Goal: Register for event/course

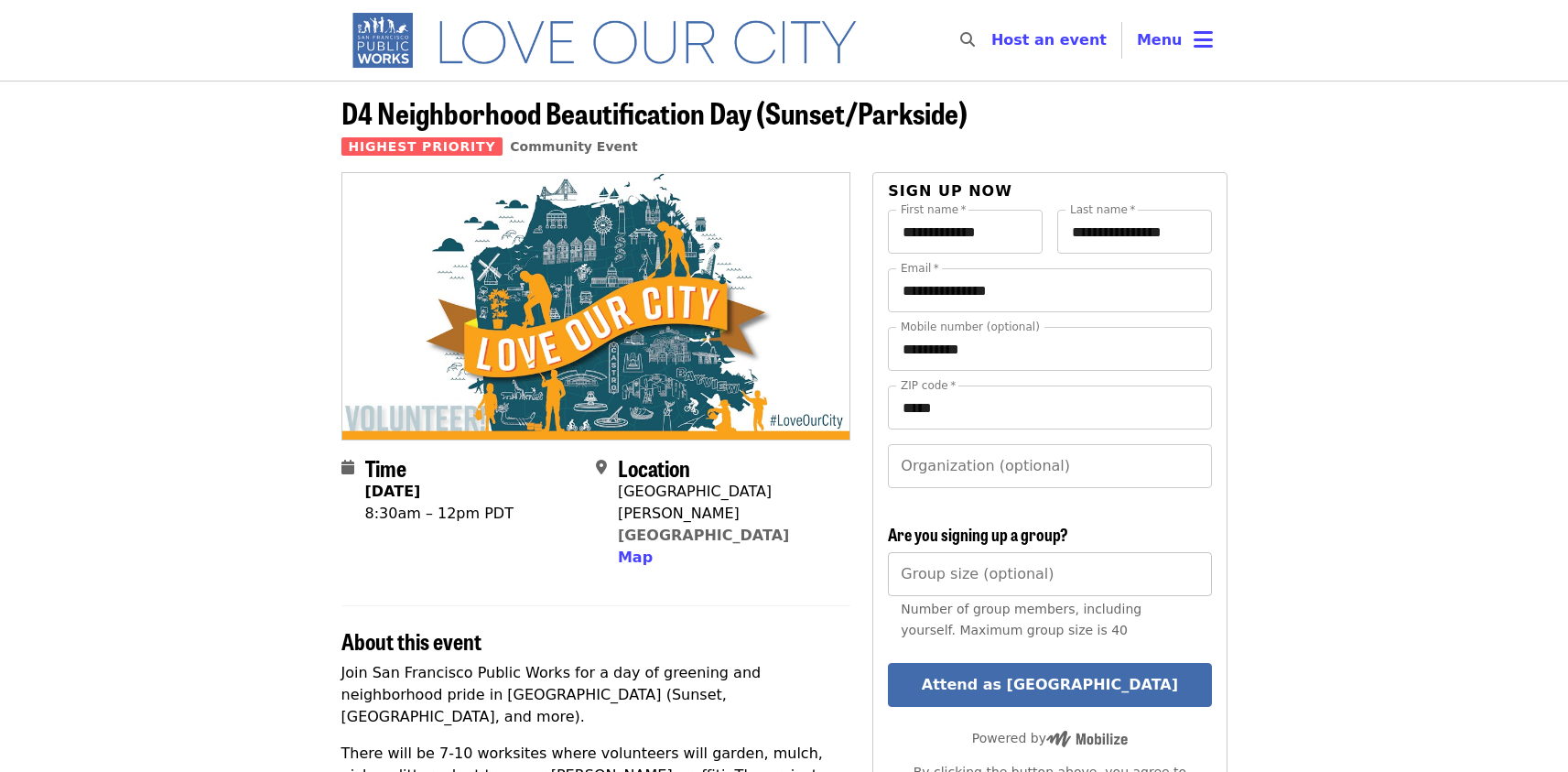
click at [951, 569] on input "Group size (optional)" at bounding box center [1049, 574] width 323 height 44
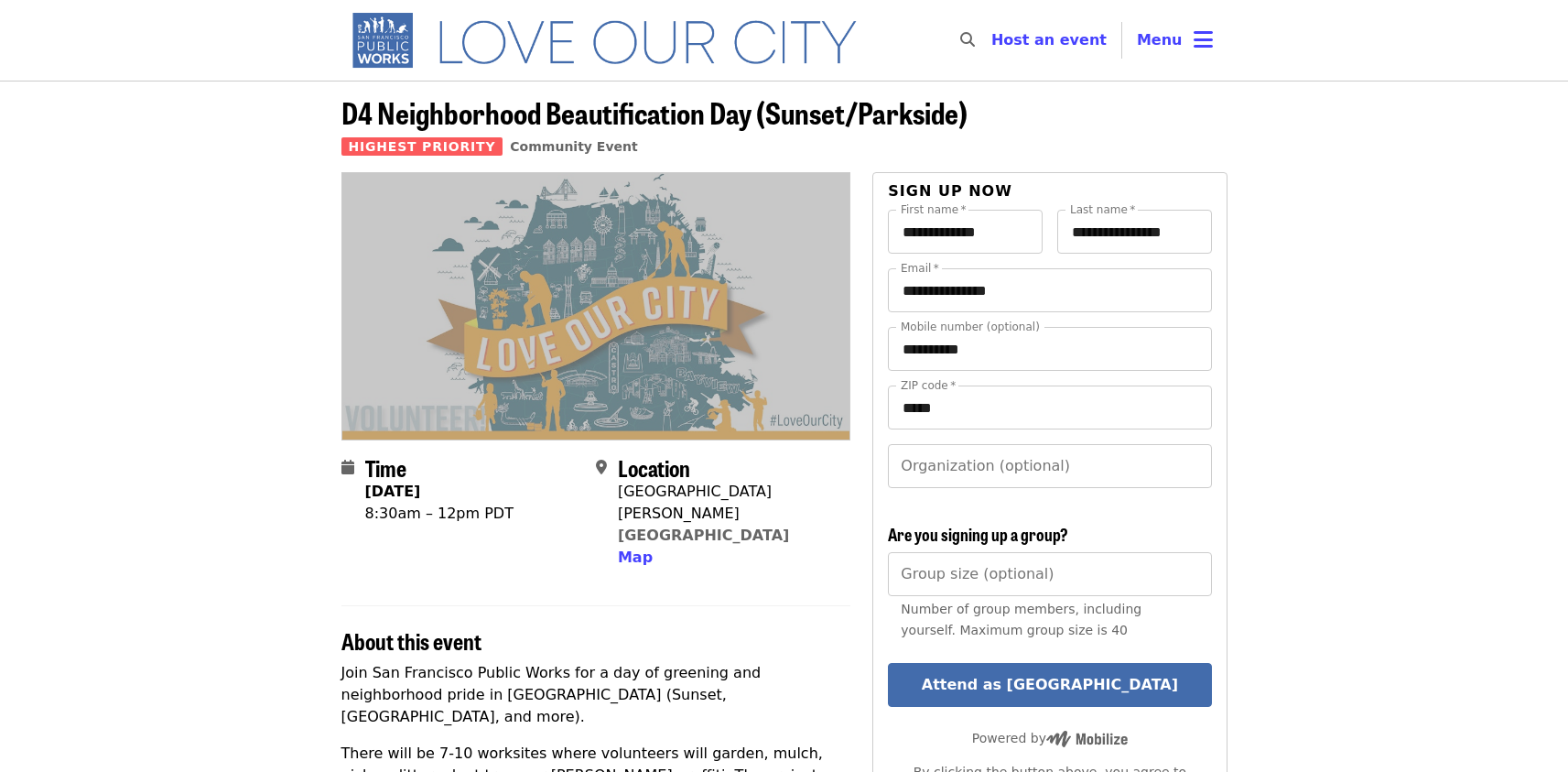
copy article
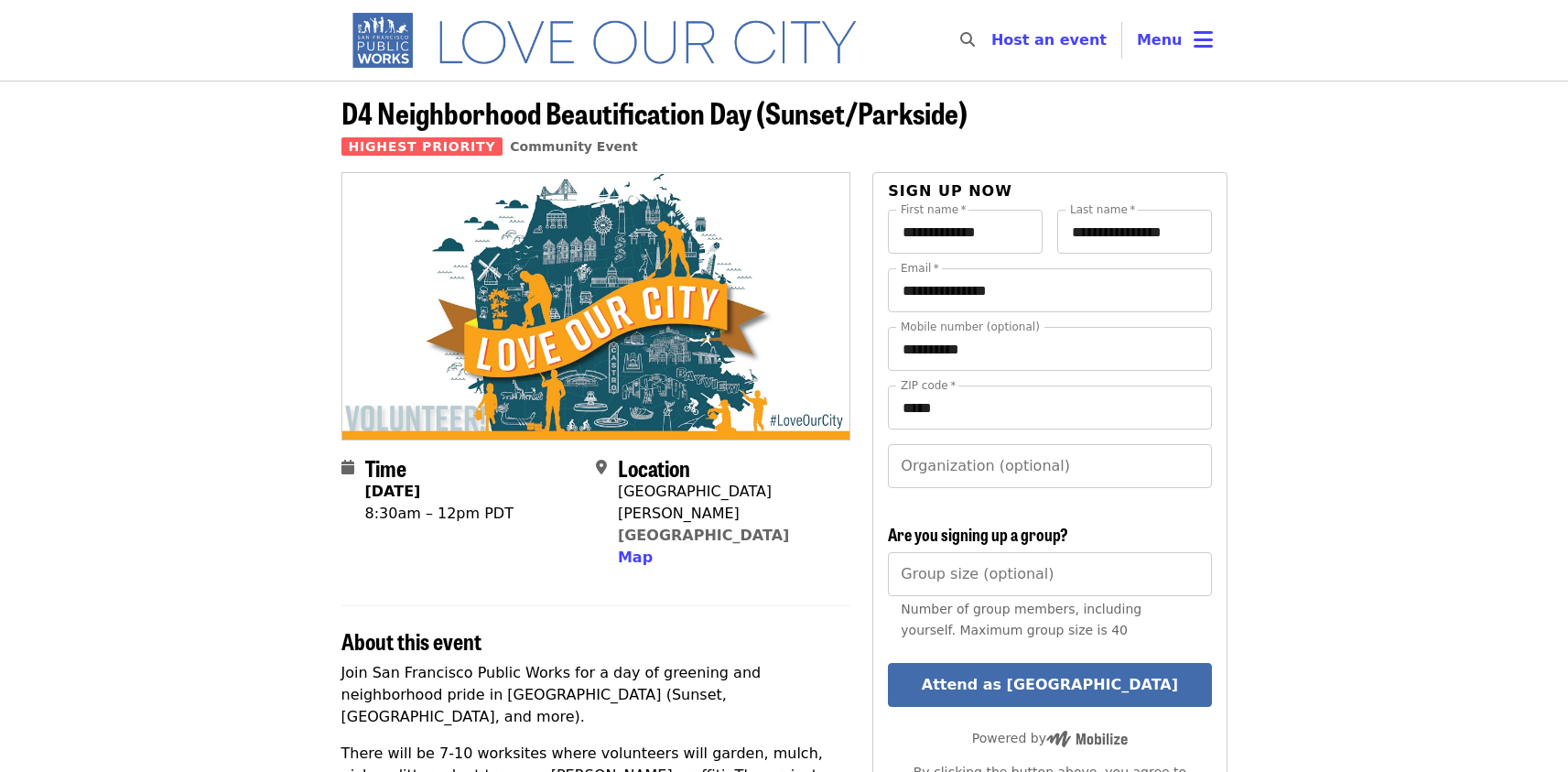
click at [369, 117] on span "D4 Neighborhood Beautification Day (Sunset/Parkside)" at bounding box center [655, 112] width 626 height 43
click at [370, 117] on span "D4 Neighborhood Beautification Day (Sunset/Parkside)" at bounding box center [655, 112] width 626 height 43
click at [358, 118] on span "D4 Neighborhood Beautification Day (Sunset/Parkside)" at bounding box center [655, 112] width 626 height 43
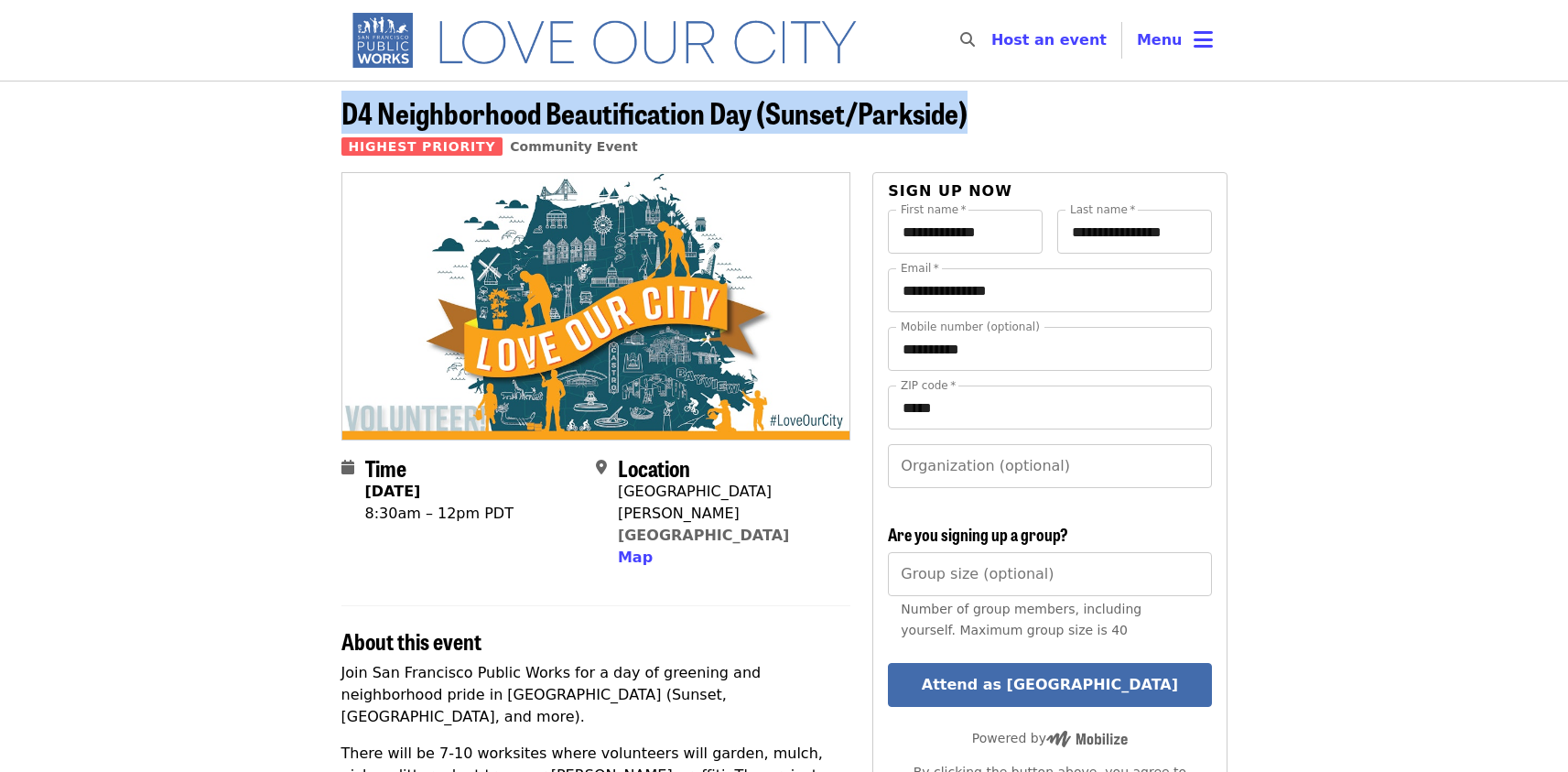
drag, startPoint x: 358, startPoint y: 118, endPoint x: 969, endPoint y: 96, distance: 611.4
click at [969, 96] on header "D4 Neighborhood Beautification Day (Sunset/Parkside) Highest Priority Community…" at bounding box center [784, 134] width 886 height 76
copy span "D4 Neighborhood Beautification Day (Sunset/Parkside)"
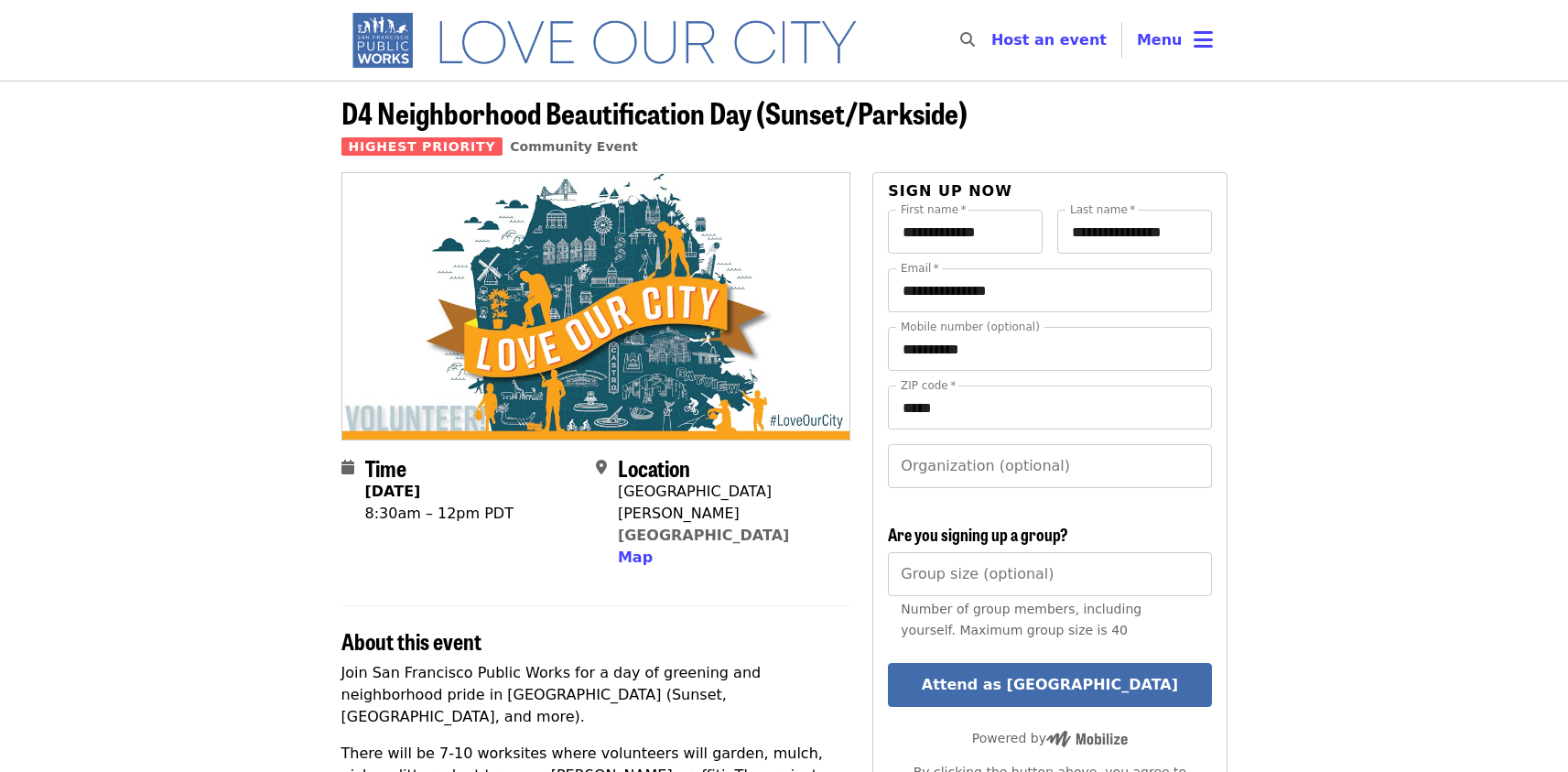
click at [387, 491] on strong "[DATE]" at bounding box center [393, 490] width 56 height 17
drag, startPoint x: 388, startPoint y: 490, endPoint x: 523, endPoint y: 495, distance: 135.1
click at [523, 495] on div "Time [DATE] 8:30am – 12pm PDT" at bounding box center [461, 512] width 240 height 115
copy strong "[DATE]"
drag, startPoint x: 830, startPoint y: 488, endPoint x: 616, endPoint y: 491, distance: 214.0
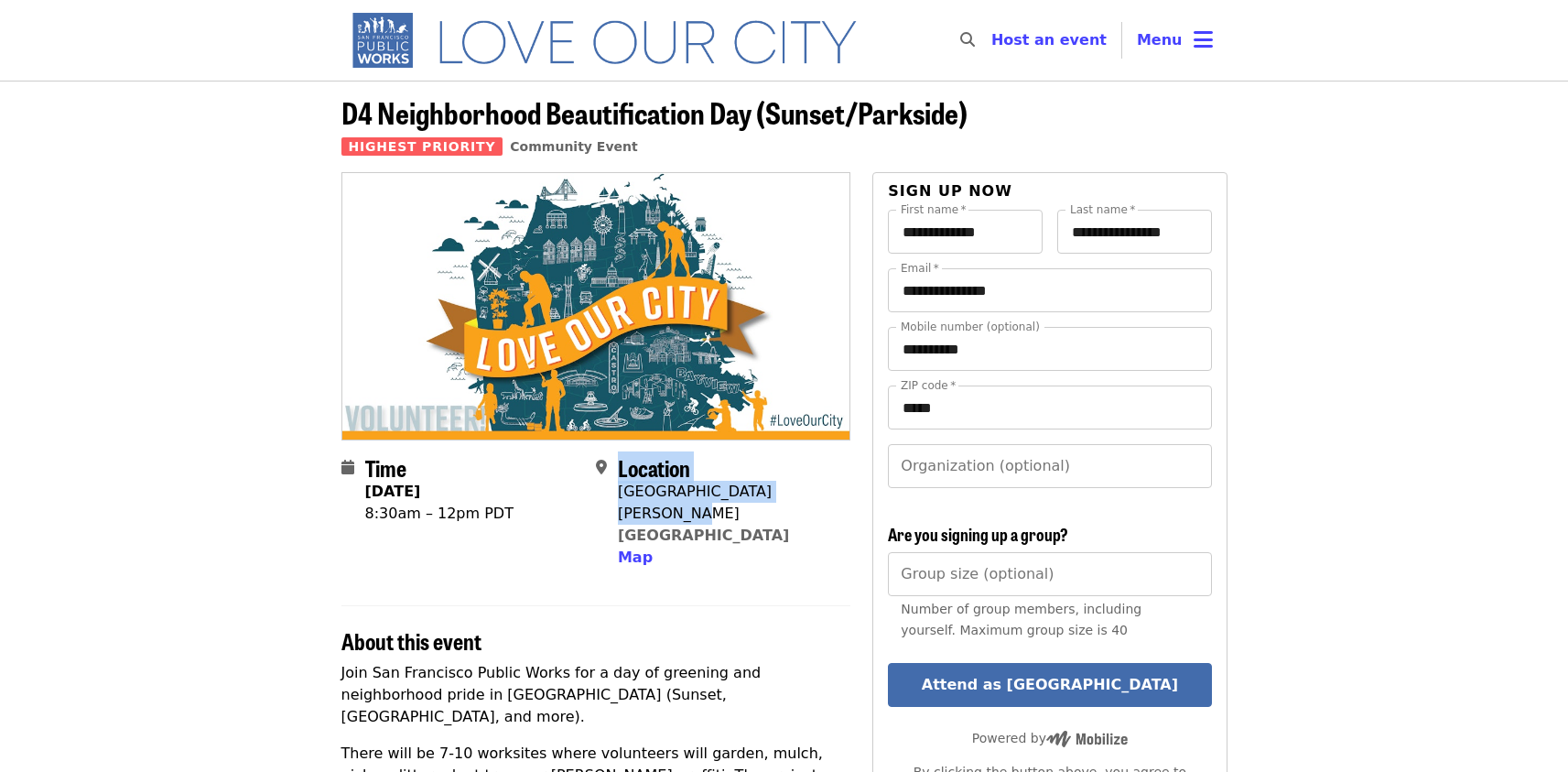
click at [616, 491] on div "Location [STREET_ADDRESS][PERSON_NAME] Map" at bounding box center [715, 512] width 240 height 115
click at [619, 492] on div "[GEOGRAPHIC_DATA][PERSON_NAME]" at bounding box center [726, 502] width 218 height 44
copy div "[GEOGRAPHIC_DATA][PERSON_NAME]"
drag, startPoint x: 672, startPoint y: 315, endPoint x: 680, endPoint y: 367, distance: 52.6
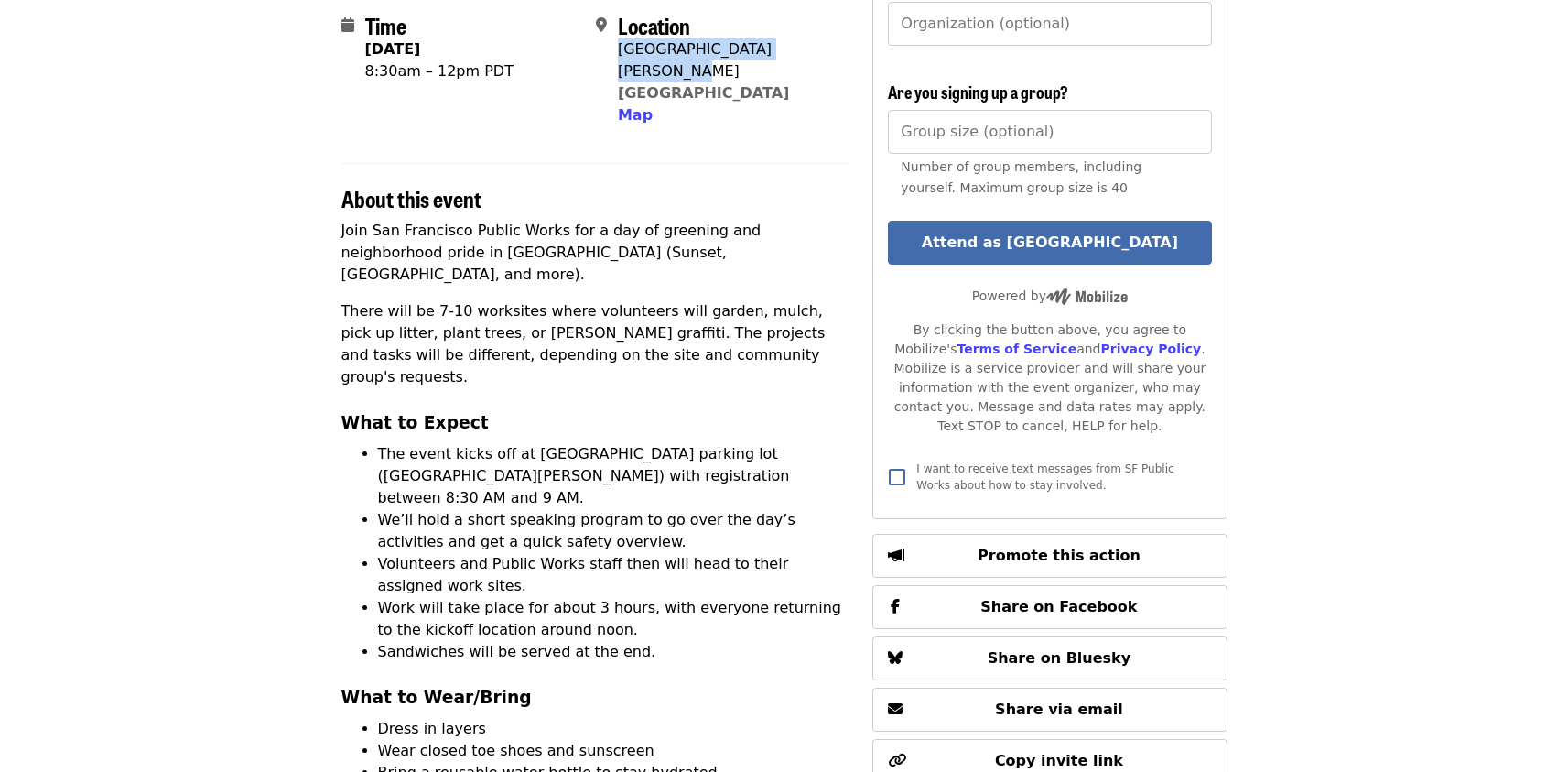
scroll to position [438, 0]
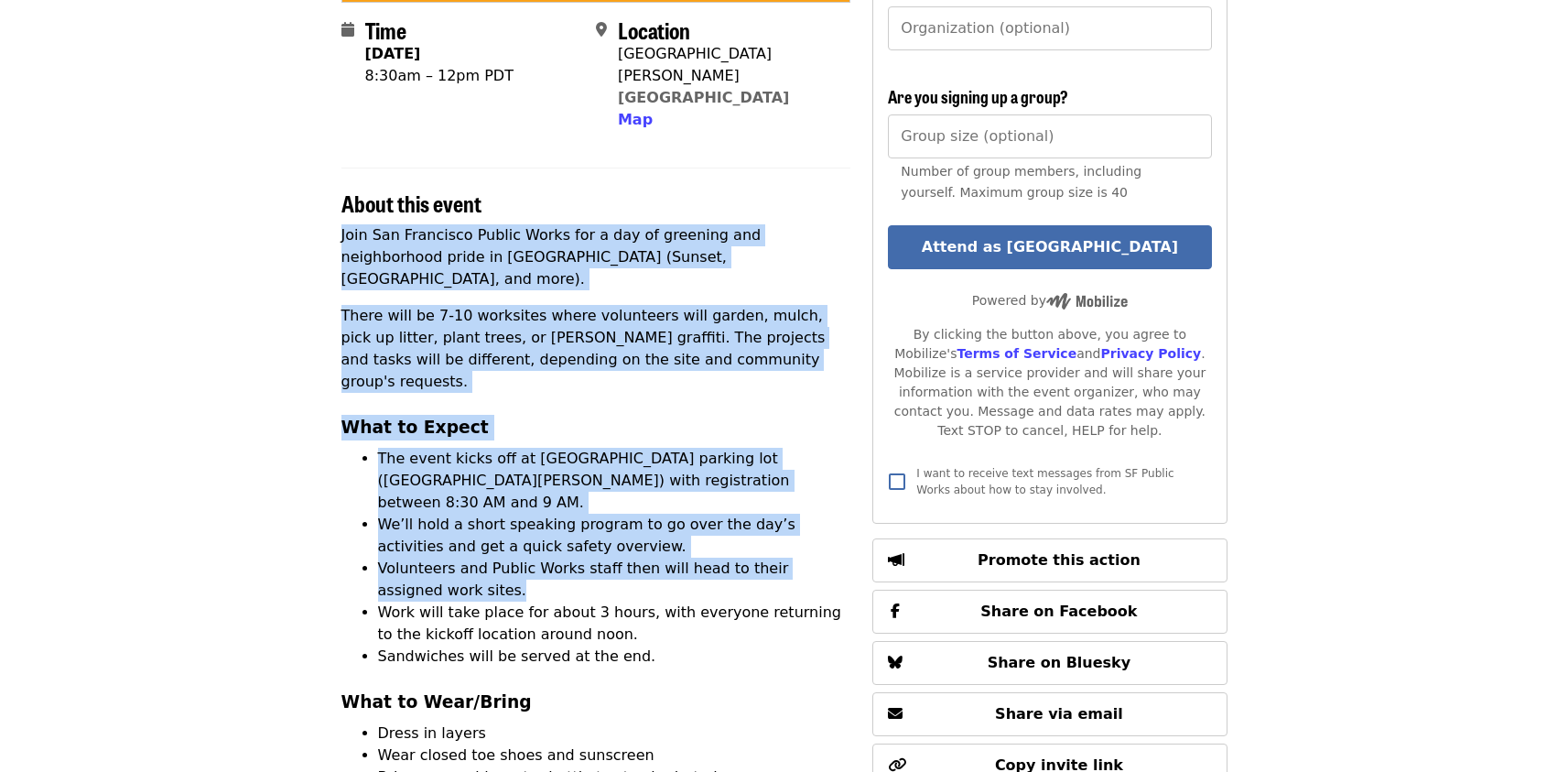
drag, startPoint x: 337, startPoint y: 212, endPoint x: 579, endPoint y: 491, distance: 369.3
click at [579, 491] on div "Time [DATE] 8:30am – 12pm PDT Location [GEOGRAPHIC_DATA][PERSON_NAME] Map About…" at bounding box center [784, 673] width 915 height 1876
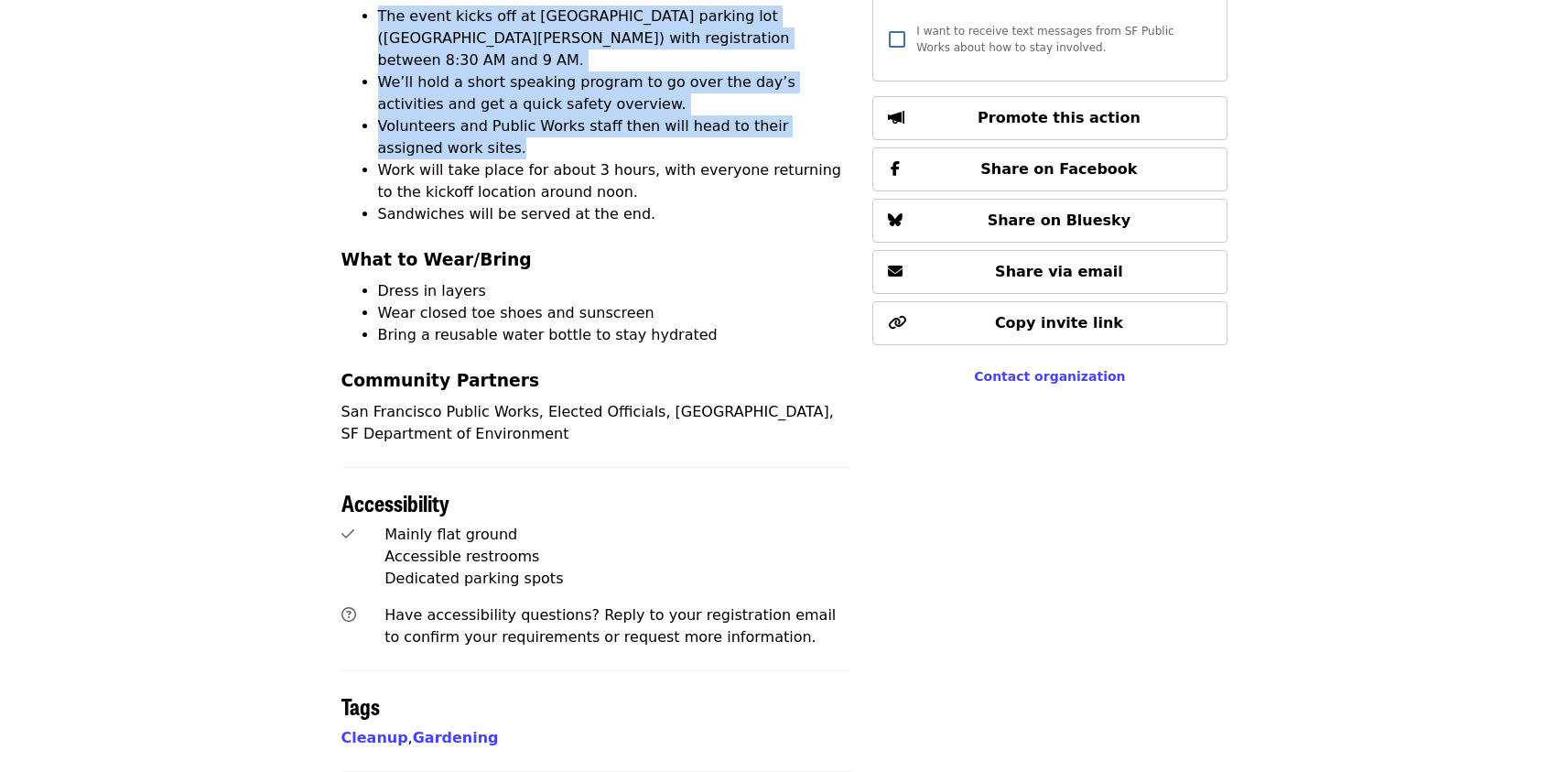
scroll to position [927, 0]
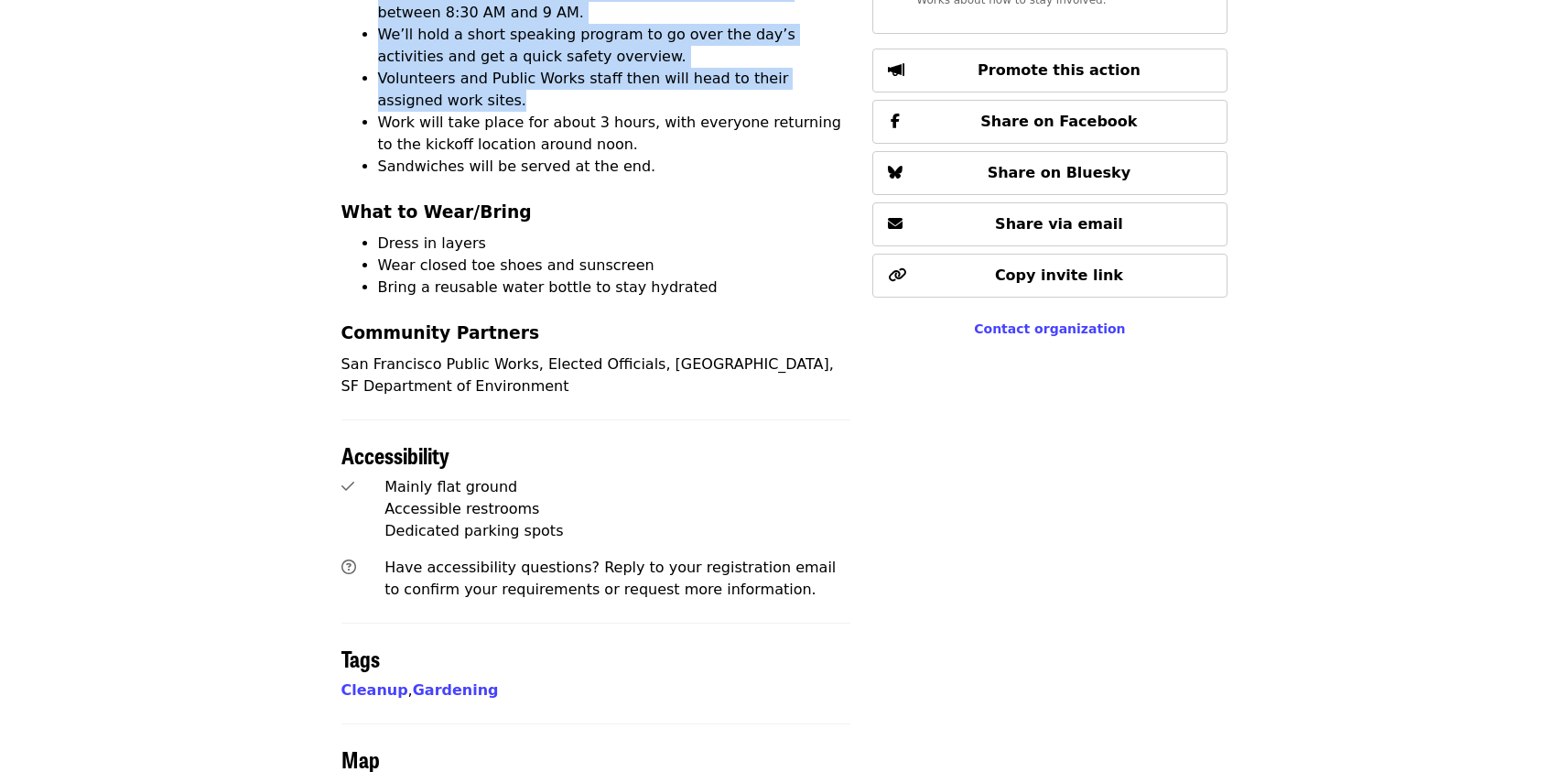
click at [666, 353] on p "San Francisco Public Works, Elected Officials, [GEOGRAPHIC_DATA], SF Department…" at bounding box center [596, 375] width 510 height 44
copy div "Lore Ips Dolorsita Consec Adipi eli s doe te incididu utl etdoloremagn aliqu en…"
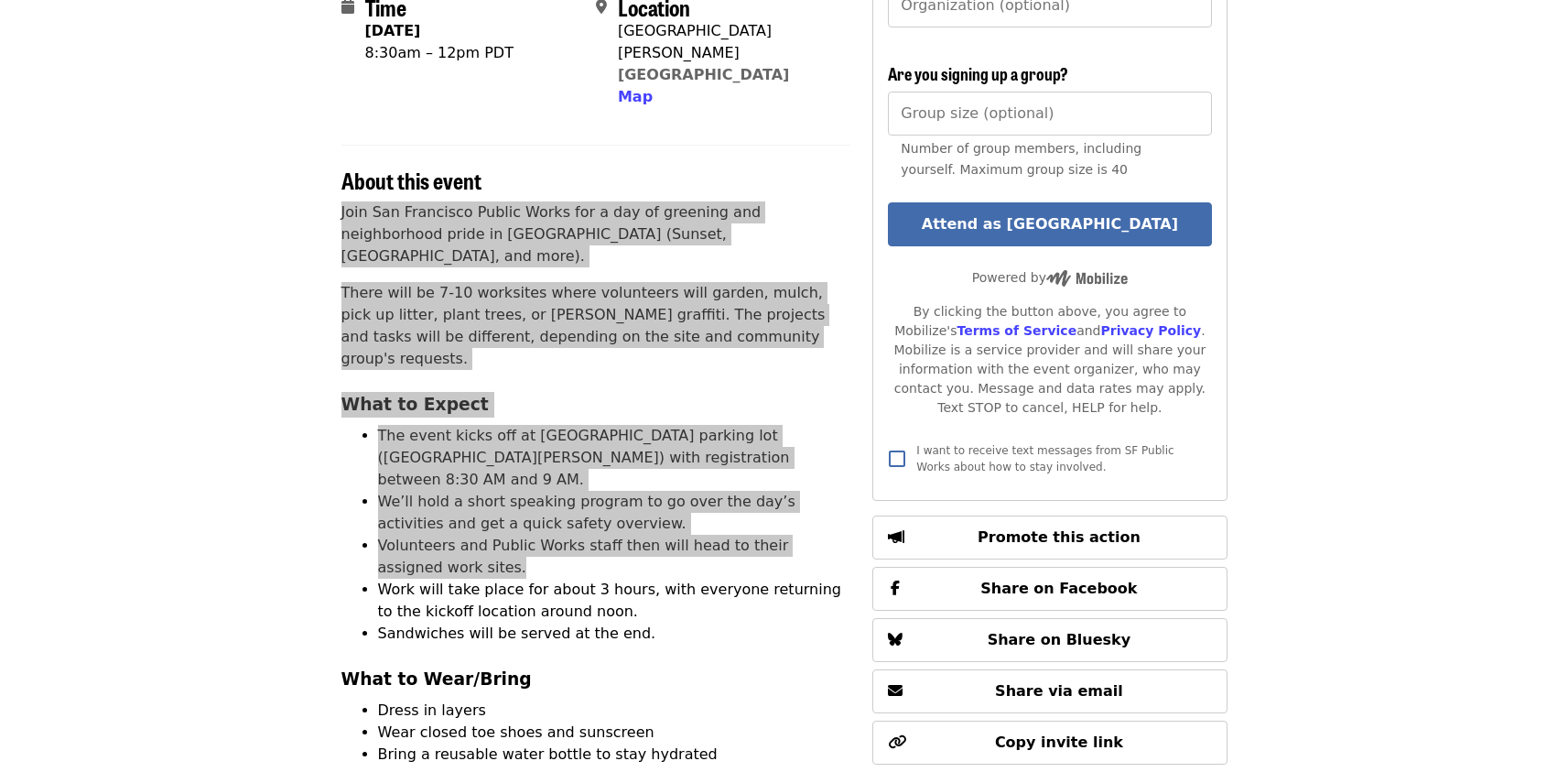
scroll to position [368, 0]
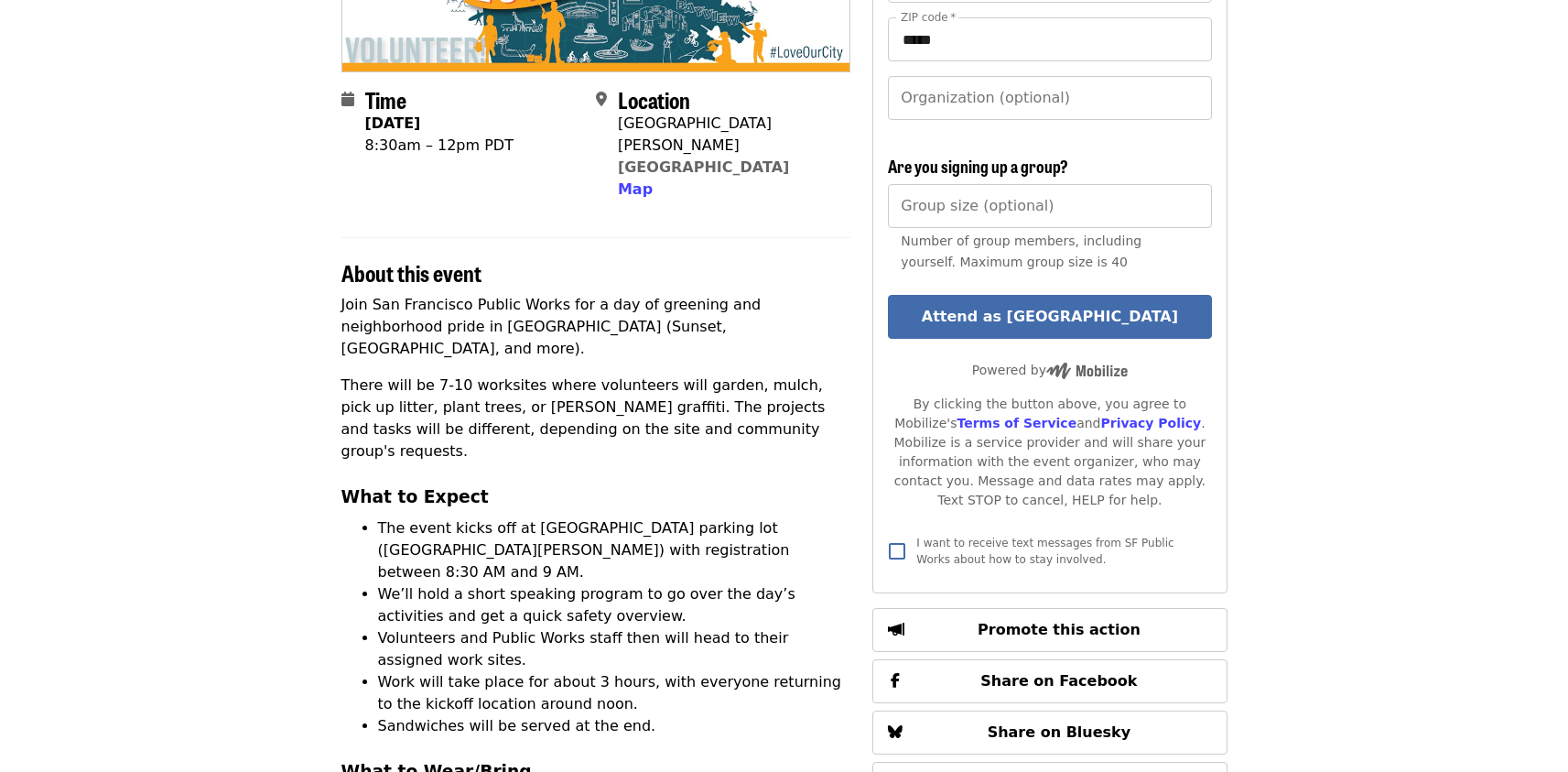
click at [406, 174] on div "Time [DATE] 8:30am – 12pm PDT" at bounding box center [440, 144] width 149 height 115
drag, startPoint x: 806, startPoint y: 142, endPoint x: 360, endPoint y: 122, distance: 446.4
click at [360, 122] on section "Time [DATE] 8:30am – 12pm PDT Location [GEOGRAPHIC_DATA][PERSON_NAME] Map" at bounding box center [596, 151] width 510 height 129
copy section "Time [DATE] 8:30am – 12pm PDT Location [GEOGRAPHIC_DATA][PERSON_NAME]"
